Goal: Transaction & Acquisition: Purchase product/service

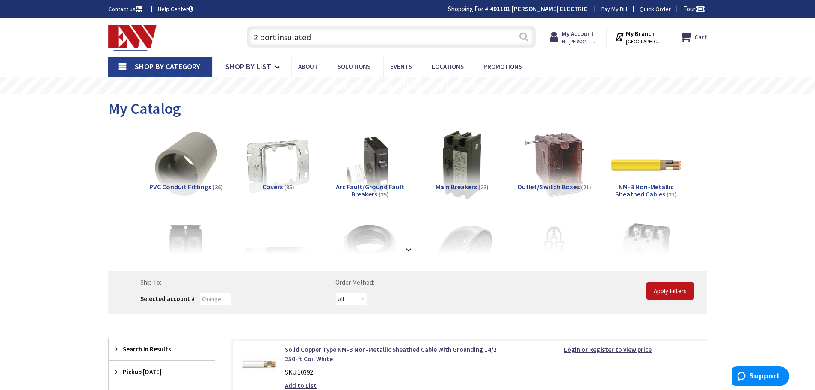
type input "2 port insulated"
click at [523, 36] on button "Search" at bounding box center [523, 36] width 11 height 19
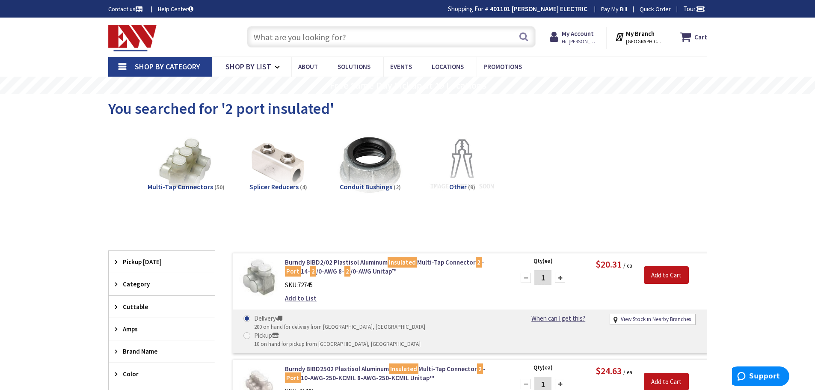
click at [313, 38] on input "text" at bounding box center [391, 36] width 289 height 21
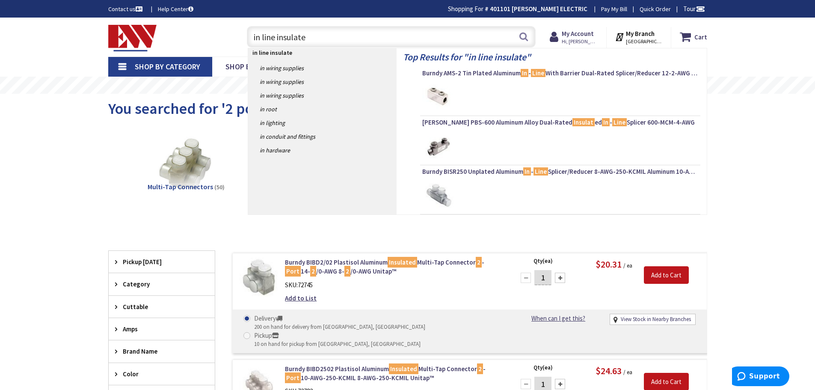
type input "in line insulated"
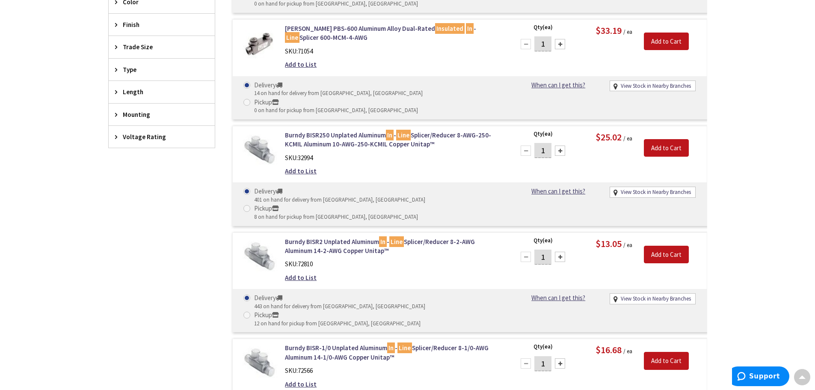
scroll to position [392, 0]
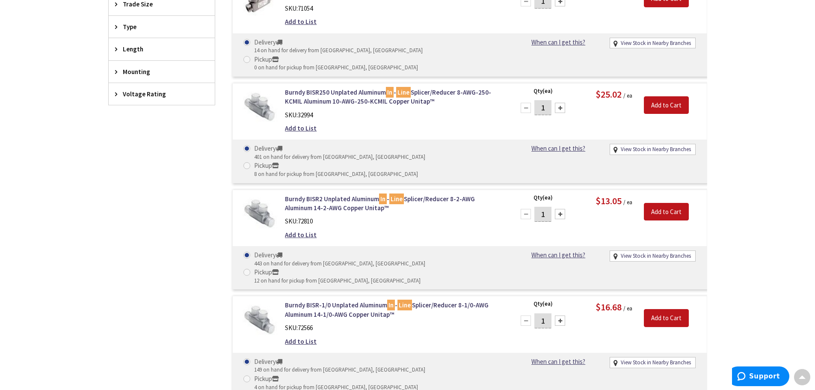
drag, startPoint x: 549, startPoint y: 253, endPoint x: 535, endPoint y: 253, distance: 14.5
click at [535, 313] on input "1" at bounding box center [542, 320] width 17 height 15
type input "6"
click at [658, 309] on input "Add to Cart" at bounding box center [666, 318] width 45 height 18
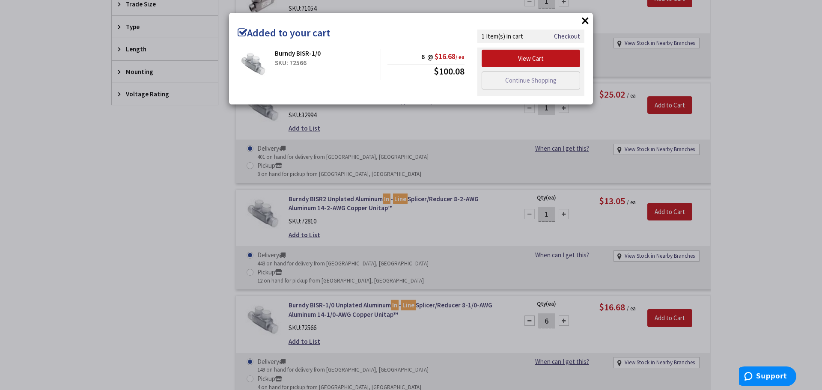
click at [585, 18] on button "×" at bounding box center [585, 20] width 13 height 13
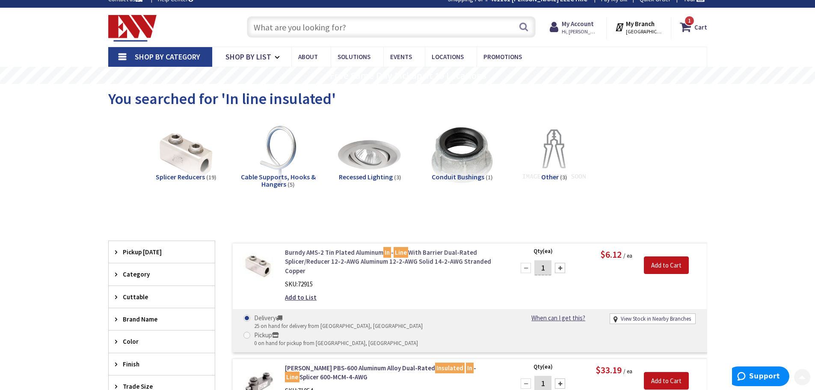
scroll to position [0, 0]
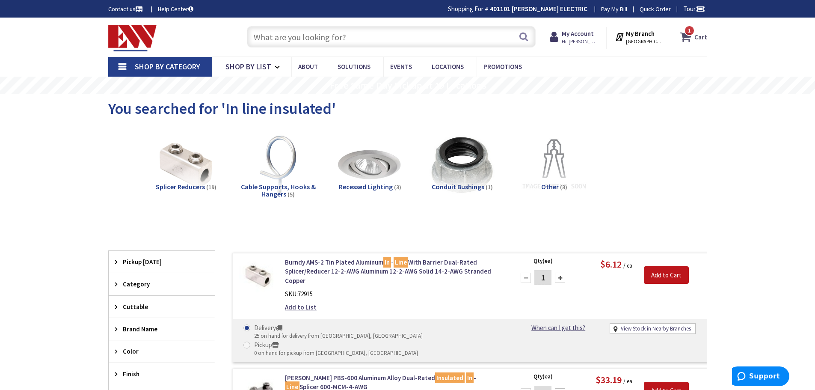
click at [693, 32] on span "1 1 items" at bounding box center [689, 30] width 11 height 11
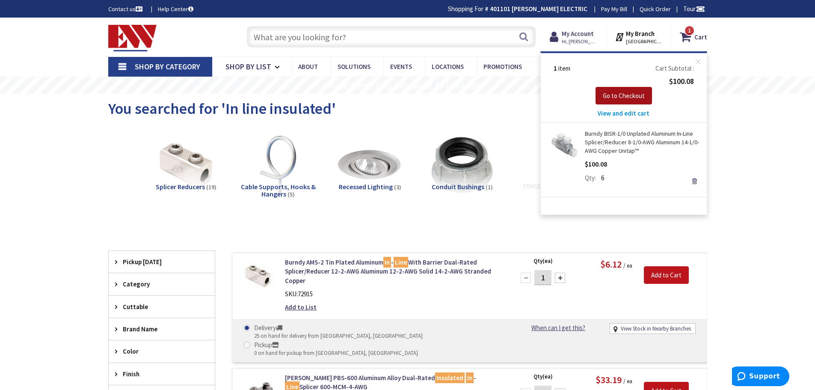
click at [626, 100] on button "Go to Checkout" at bounding box center [624, 96] width 56 height 18
click at [626, 94] on span "Go to Checkout" at bounding box center [624, 96] width 42 height 8
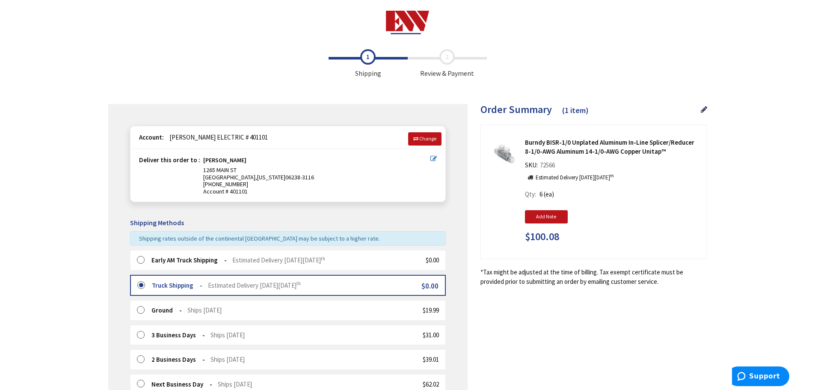
click at [174, 261] on strong "Early AM Truck Shipping" at bounding box center [188, 260] width 75 height 8
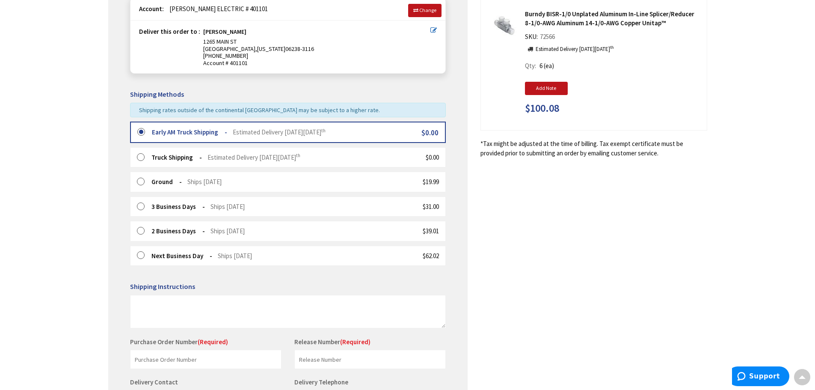
scroll to position [214, 0]
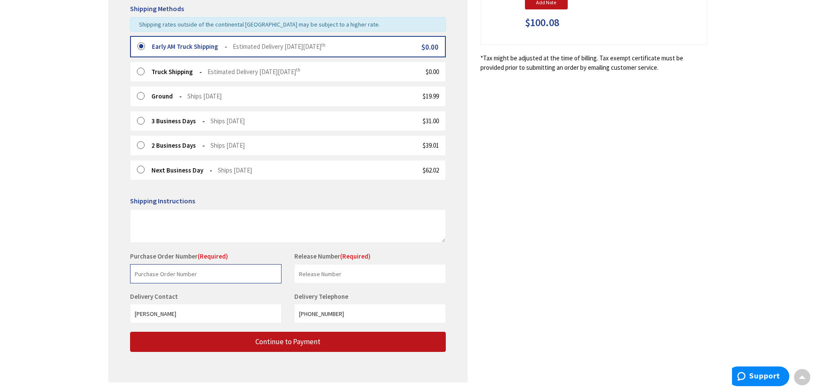
click at [181, 271] on input "text" at bounding box center [205, 273] width 151 height 19
type input "[PERSON_NAME]"
click at [314, 268] on input "text" at bounding box center [369, 273] width 151 height 19
type input "401101"
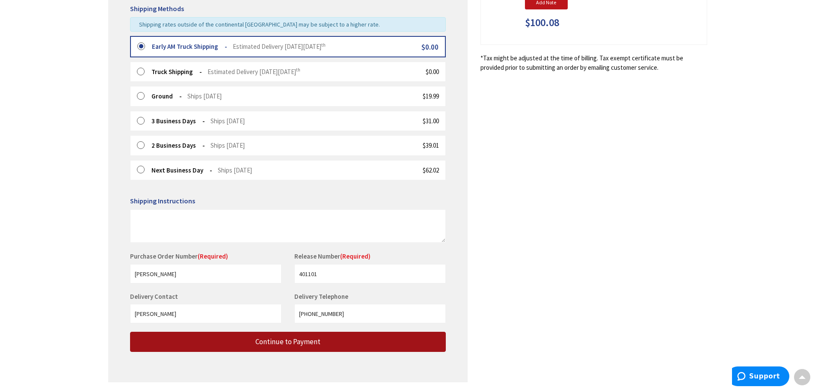
click at [288, 344] on span "Continue to Payment" at bounding box center [287, 341] width 65 height 9
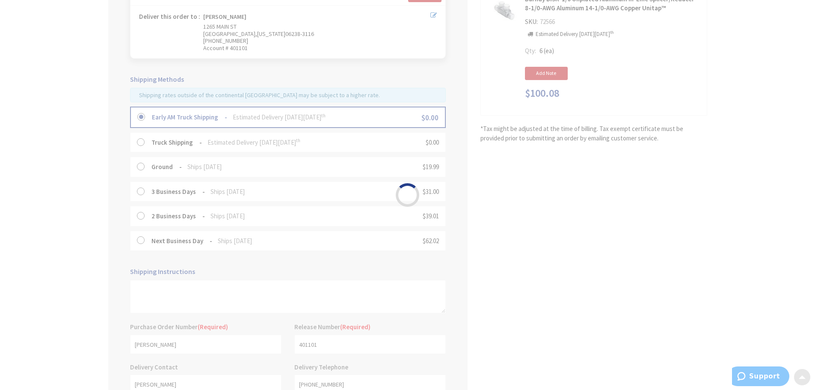
scroll to position [128, 0]
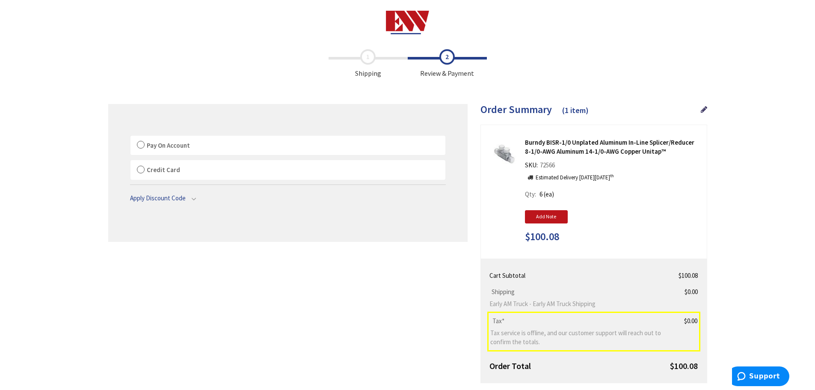
click at [140, 145] on label "Pay On Account" at bounding box center [288, 146] width 315 height 20
click at [131, 137] on input "Pay On Account" at bounding box center [131, 137] width 0 height 0
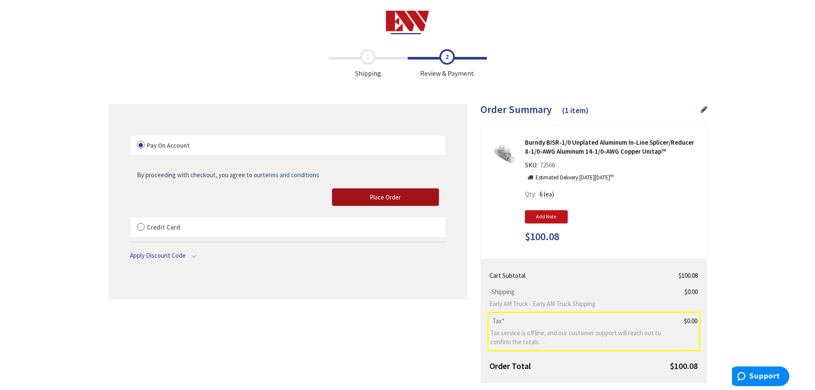
click at [383, 202] on button "Place Order" at bounding box center [385, 197] width 107 height 18
